Goal: Information Seeking & Learning: Learn about a topic

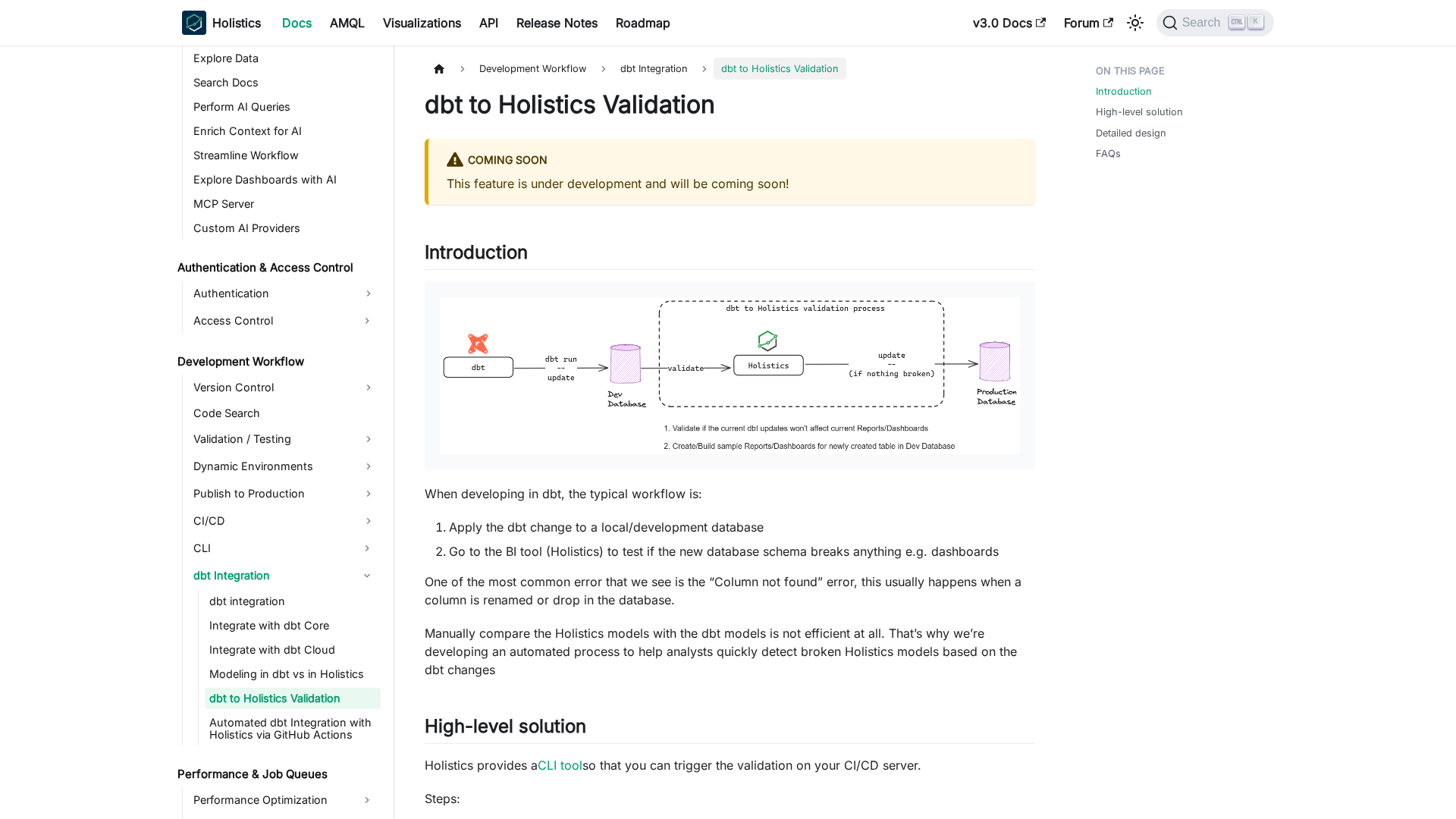
scroll to position [898, 0]
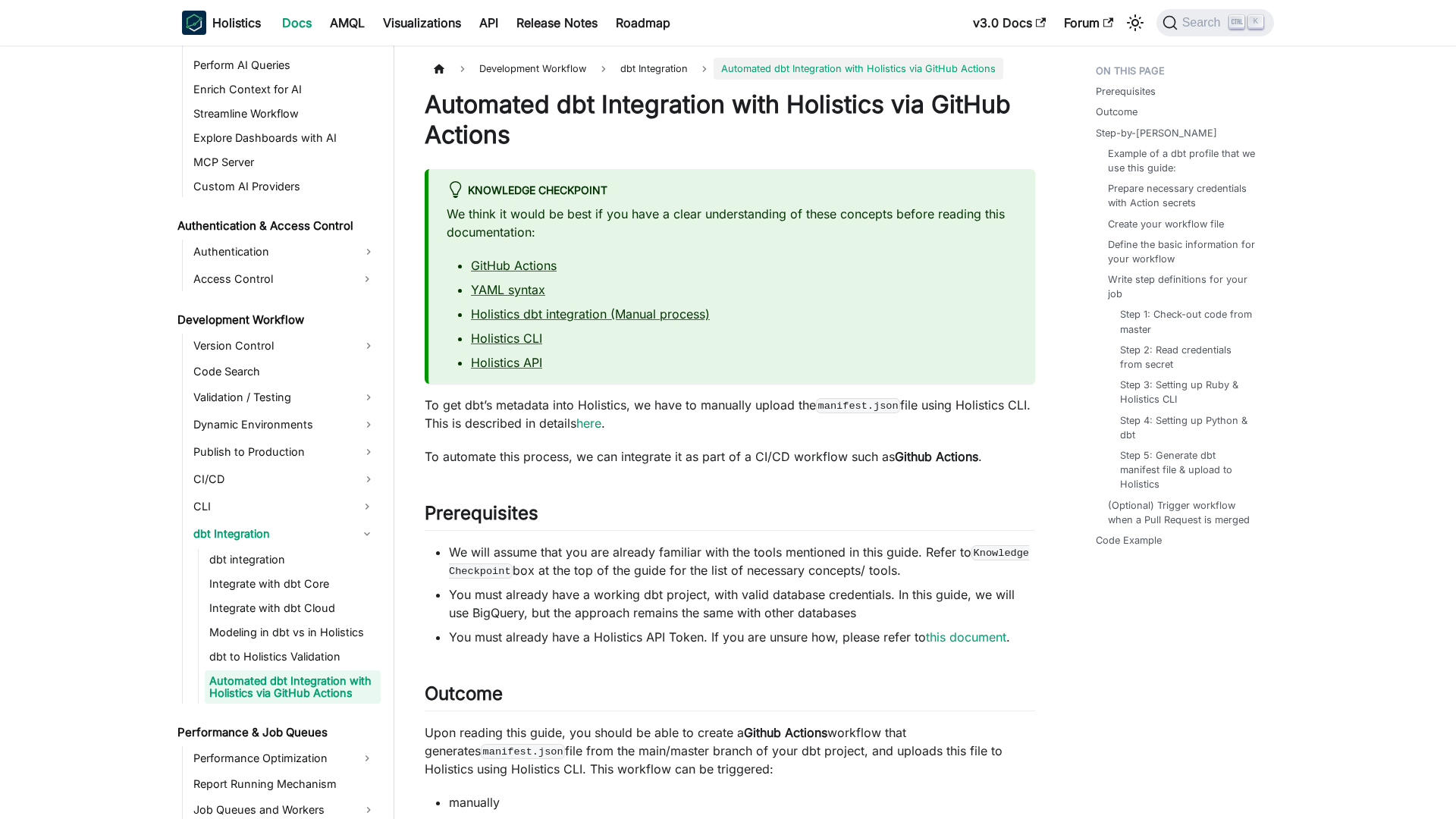
scroll to position [935, 0]
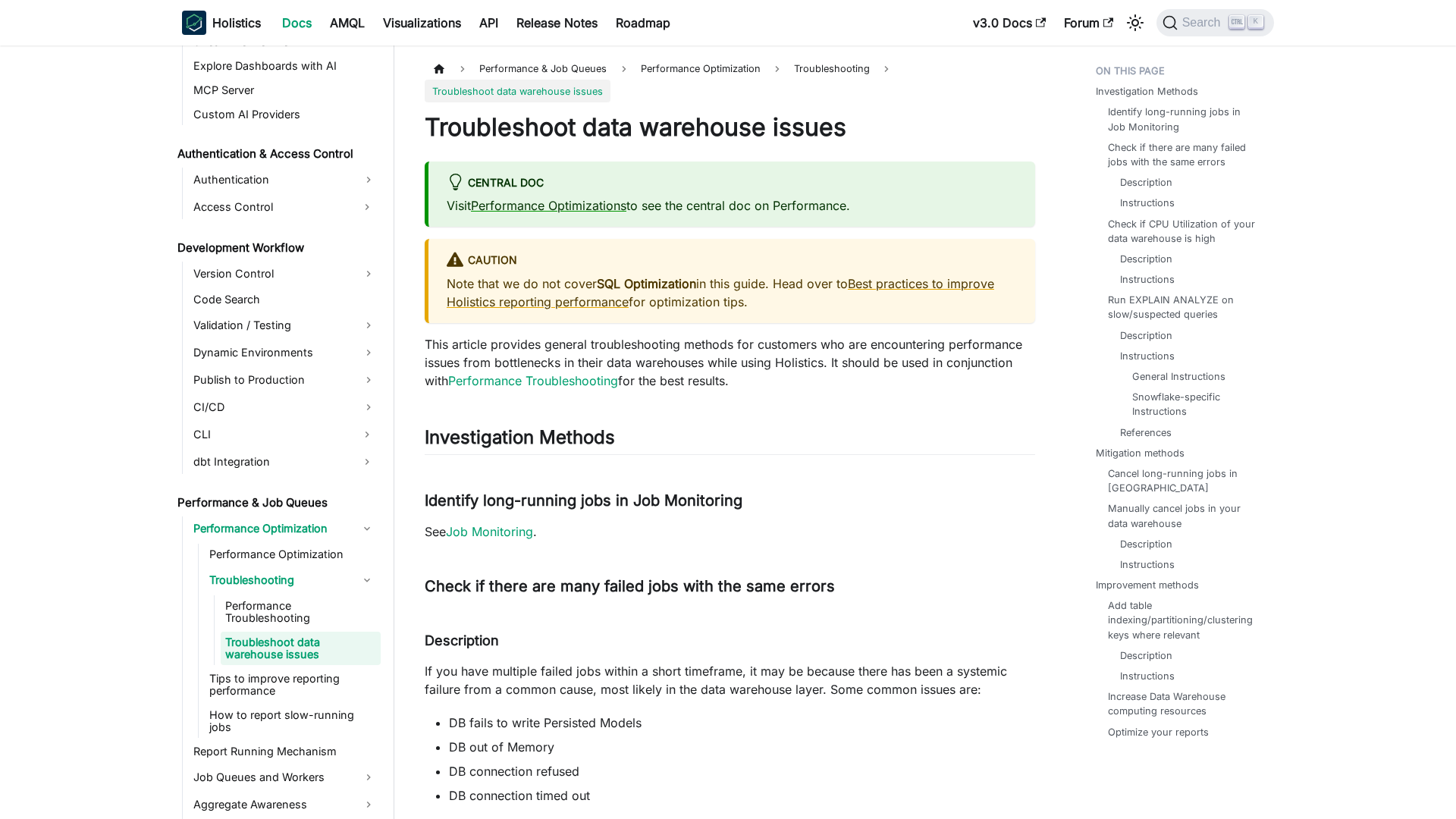
scroll to position [968, 0]
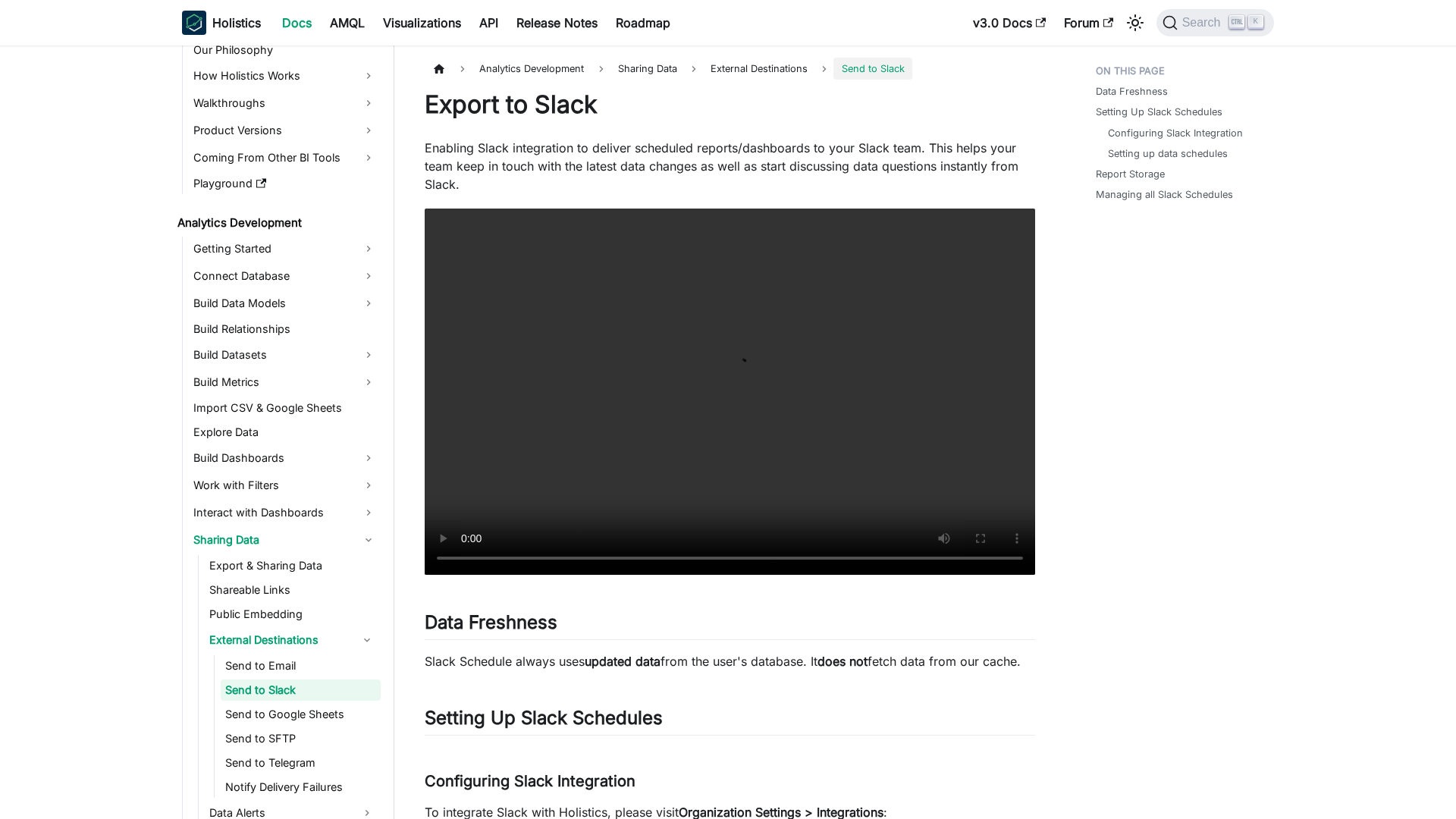
scroll to position [107, 0]
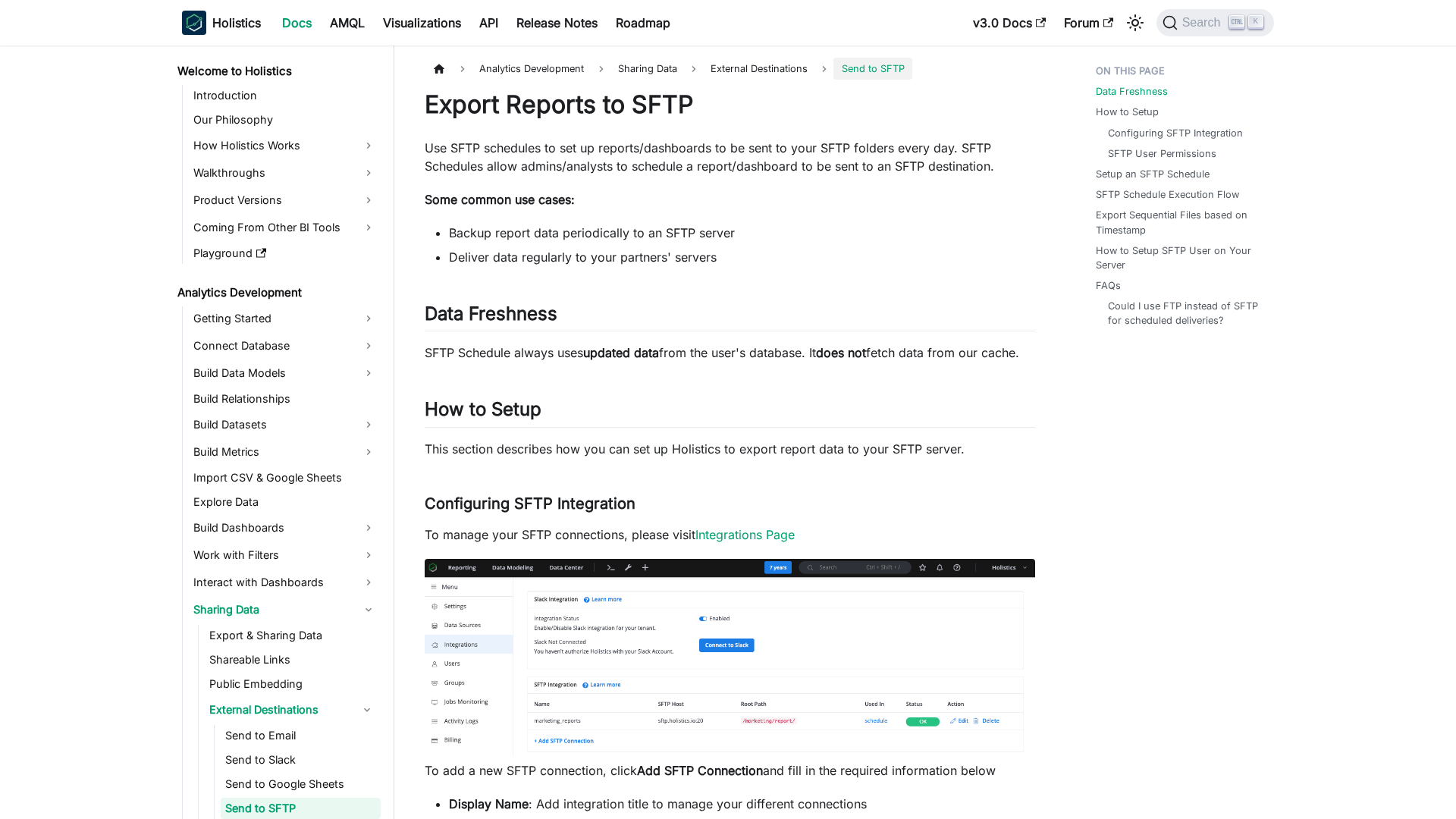
scroll to position [155, 0]
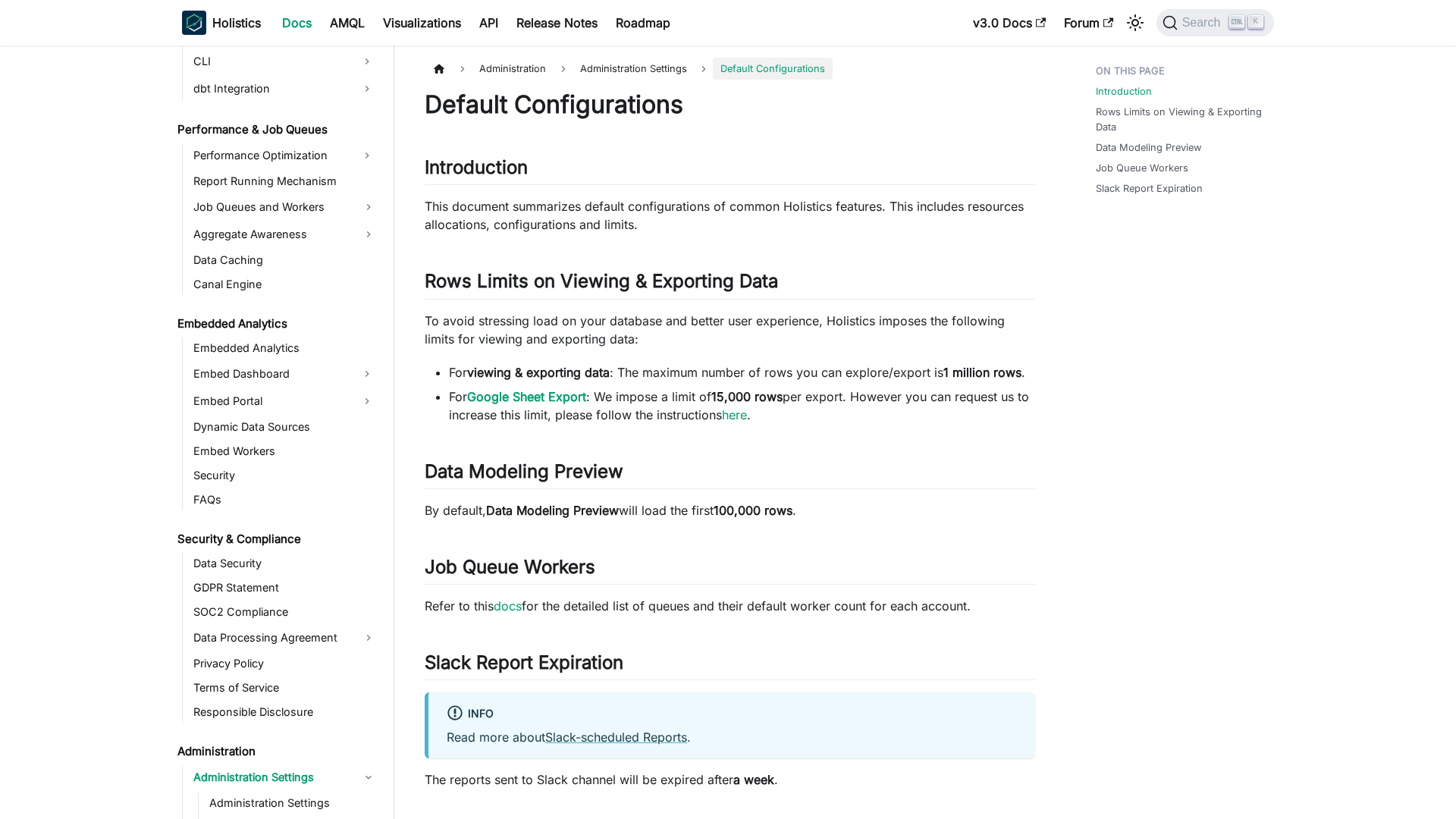
scroll to position [1615, 0]
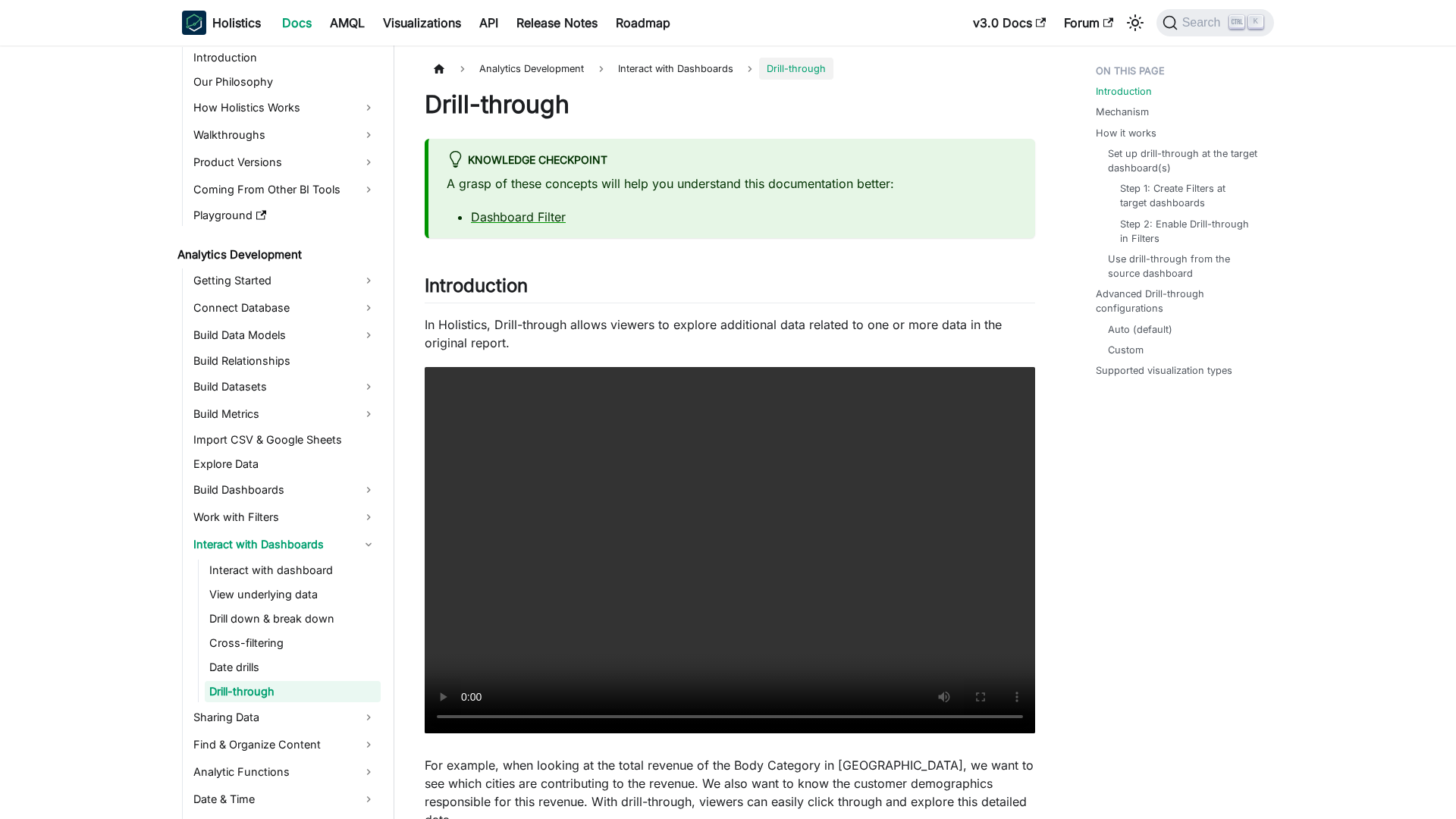
scroll to position [76, 0]
